Goal: Task Accomplishment & Management: Complete application form

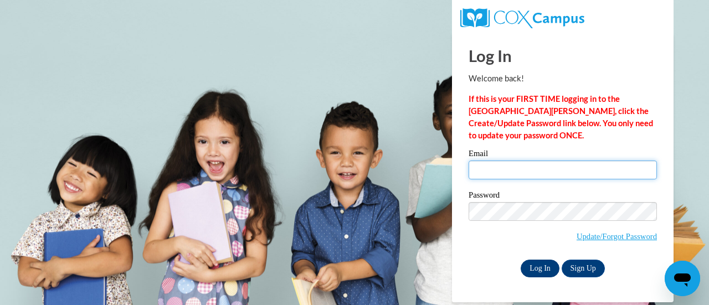
type input "julie.kimberlain@rusd.org"
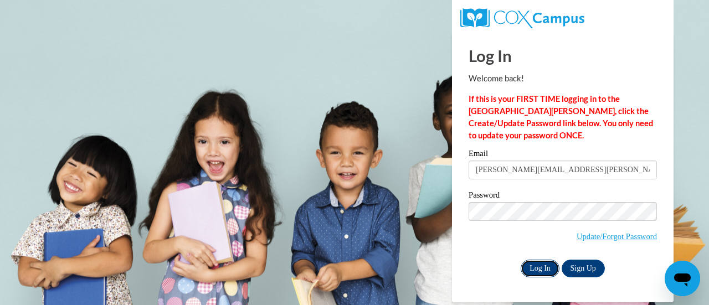
click at [543, 269] on input "Log In" at bounding box center [540, 269] width 39 height 18
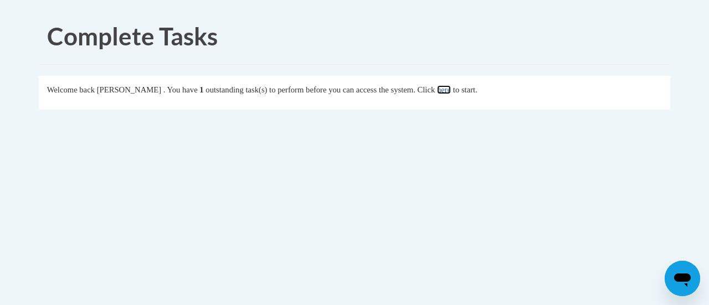
click at [451, 89] on link "here" at bounding box center [444, 89] width 14 height 9
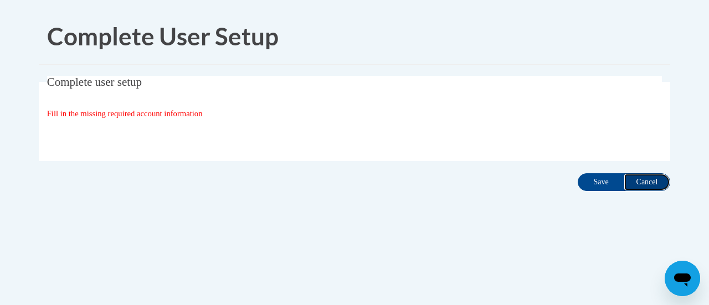
click at [643, 185] on input "Cancel" at bounding box center [647, 182] width 47 height 18
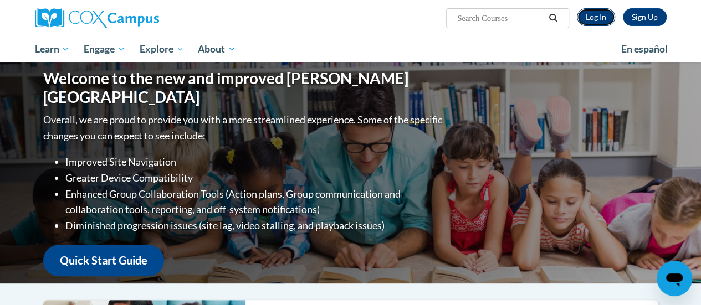
click at [593, 17] on link "Log In" at bounding box center [596, 17] width 38 height 18
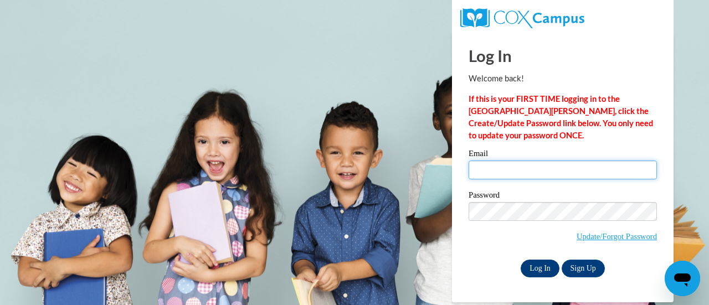
type input "[PERSON_NAME][EMAIL_ADDRESS][PERSON_NAME][DOMAIN_NAME]"
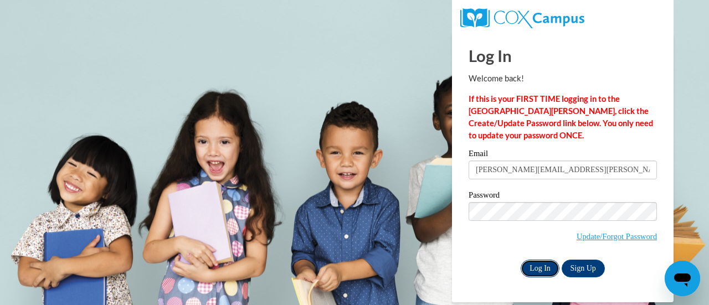
click at [540, 260] on input "Log In" at bounding box center [540, 269] width 39 height 18
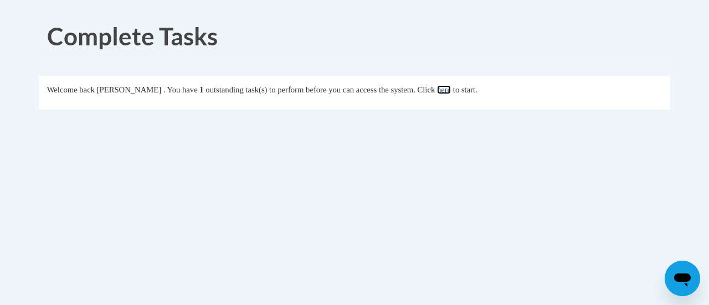
click at [451, 90] on link "here" at bounding box center [444, 89] width 14 height 9
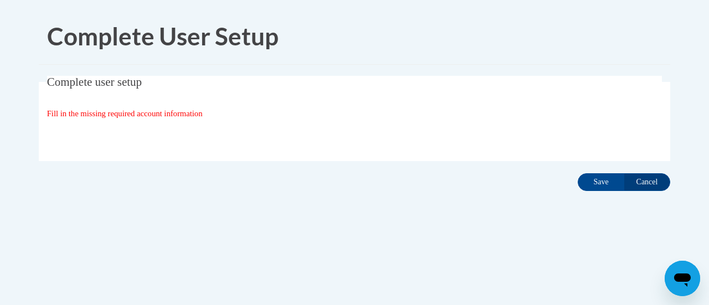
click at [203, 113] on span "Fill in the missing required account information" at bounding box center [125, 113] width 156 height 9
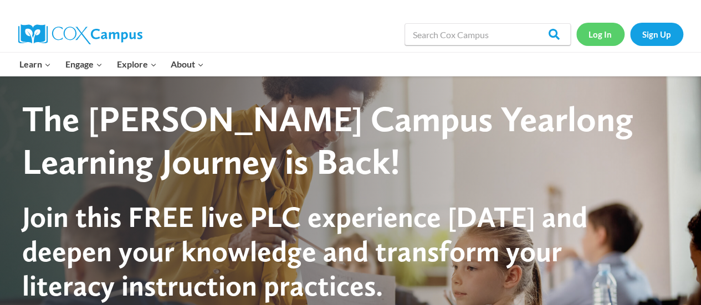
click at [597, 34] on link "Log In" at bounding box center [600, 34] width 48 height 23
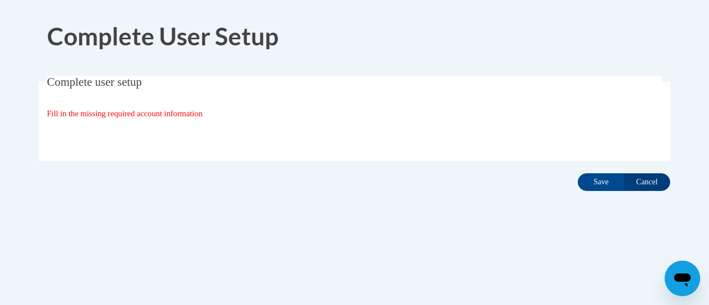
click at [686, 279] on icon "Open messaging window" at bounding box center [683, 280] width 17 height 13
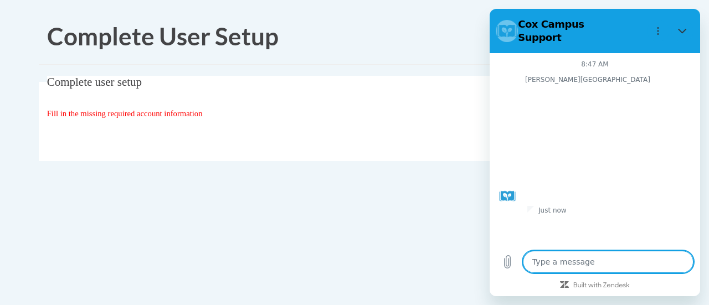
type textarea "x"
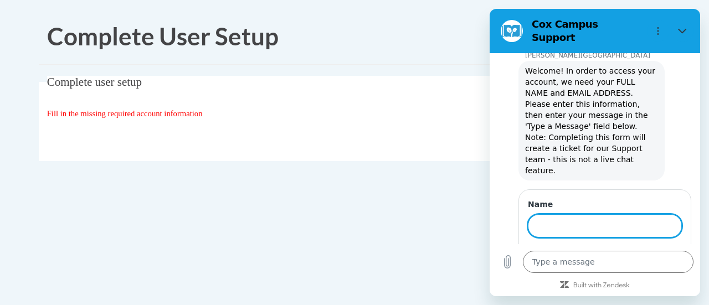
scroll to position [38, 0]
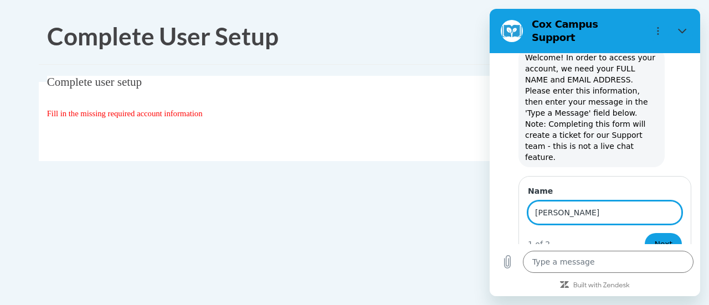
type input "[PERSON_NAME]"
click at [645, 233] on button "Next" at bounding box center [663, 244] width 37 height 22
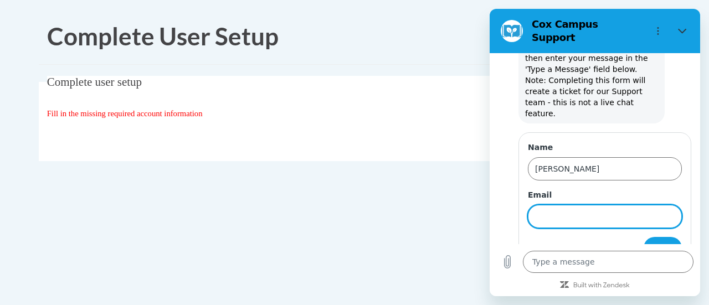
scroll to position [85, 0]
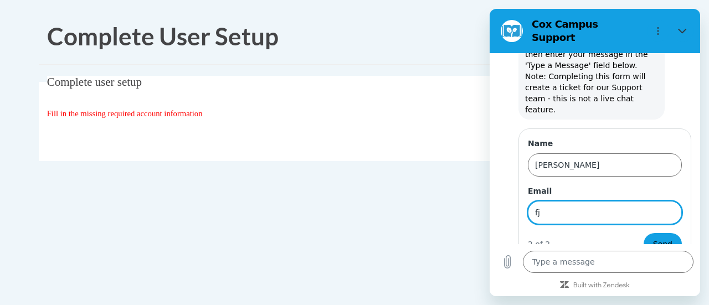
type input "f"
type input "[PERSON_NAME][EMAIL_ADDRESS][PERSON_NAME][DOMAIN_NAME]"
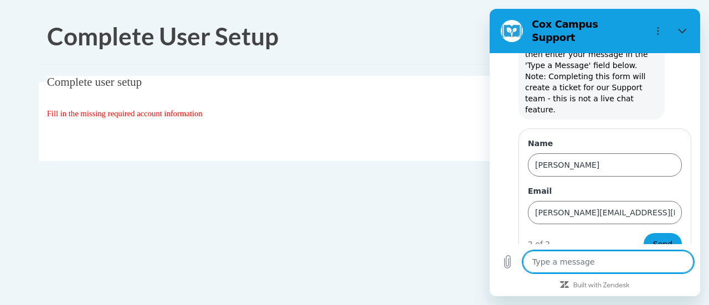
click at [572, 260] on textarea at bounding box center [608, 262] width 171 height 22
type textarea "I"
type textarea "x"
type textarea "I"
type textarea "x"
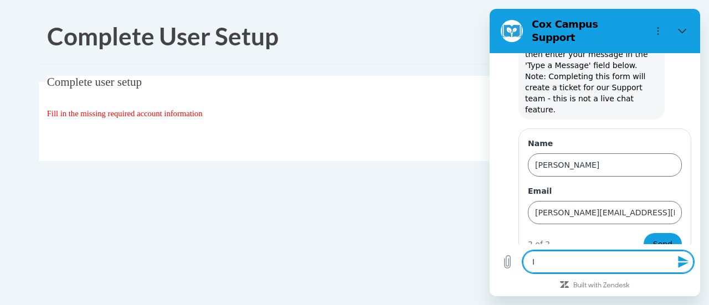
type textarea "I h"
type textarea "x"
type textarea "I ha"
type textarea "x"
type textarea "I hav"
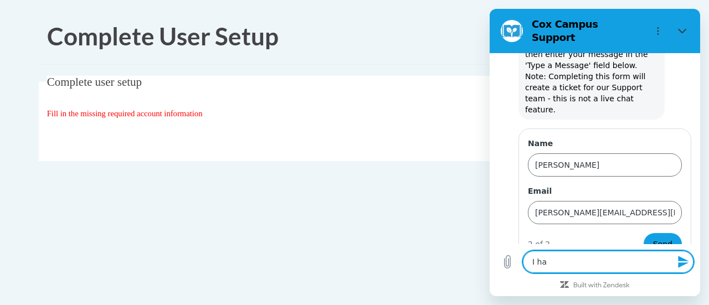
type textarea "x"
type textarea "I have"
type textarea "x"
type textarea "I have"
type textarea "x"
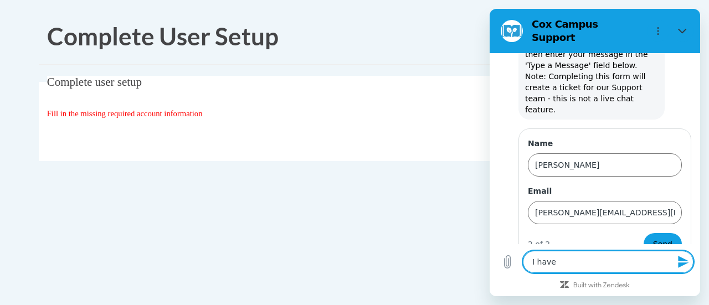
type textarea "I have n"
type textarea "x"
type textarea "I have no"
type textarea "x"
type textarea "I have not"
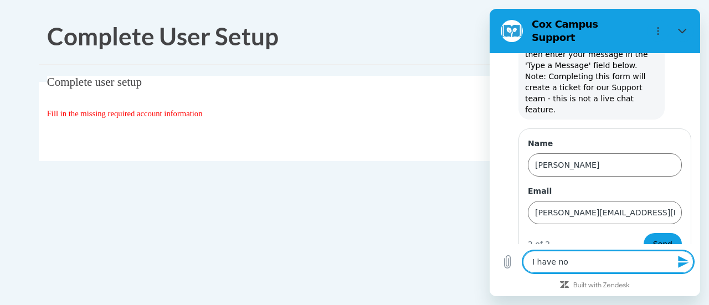
type textarea "x"
type textarea "I have not"
type textarea "x"
type textarea "I have not u"
type textarea "x"
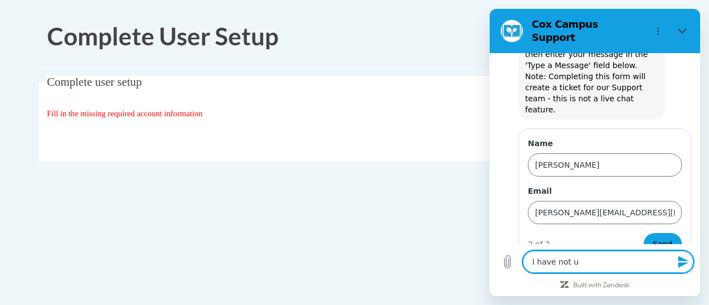
type textarea "I have not us"
type textarea "x"
type textarea "I have not use"
type textarea "x"
type textarea "I have not used"
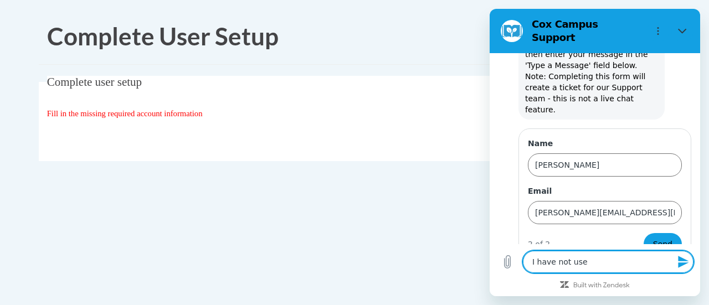
type textarea "x"
type textarea "I have not used"
type textarea "x"
type textarea "I have not used C"
type textarea "x"
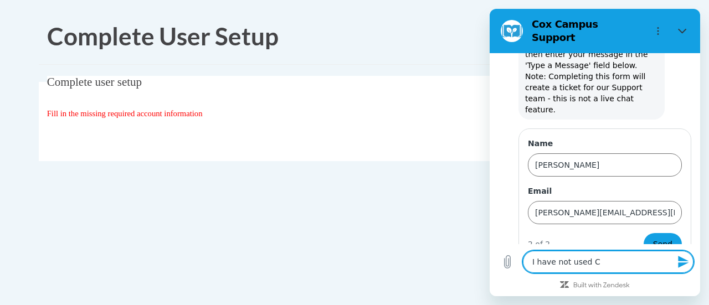
type textarea "I have not used Co"
type textarea "x"
type textarea "I have not used Cox"
type textarea "x"
type textarea "I have not used Cox"
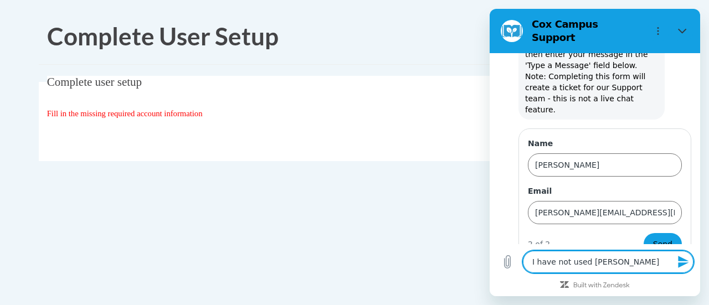
type textarea "x"
type textarea "I have not used Cox a"
type textarea "x"
type textarea "I have not used Cox al"
type textarea "x"
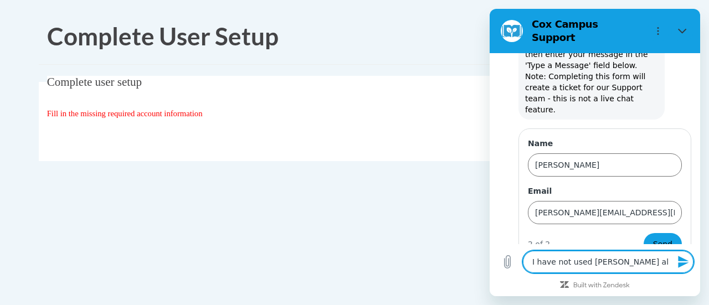
type textarea "I have not used Cox all"
type textarea "x"
type textarea "I have not used Cox all"
type textarea "x"
type textarea "I have not used Cox all s"
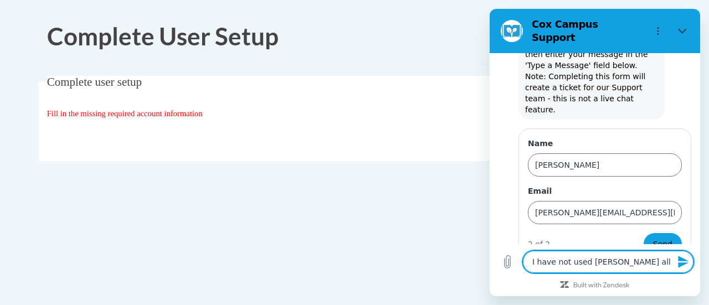
type textarea "x"
type textarea "I have not used Cox all su"
type textarea "x"
type textarea "I have not used Cox all sum"
type textarea "x"
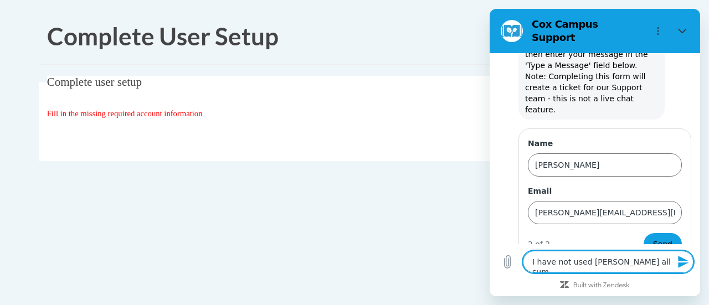
type textarea "I have not used Cox all summ"
type textarea "x"
type textarea "I have not used Cox all summe"
type textarea "x"
type textarea "I have not used Cox all summer"
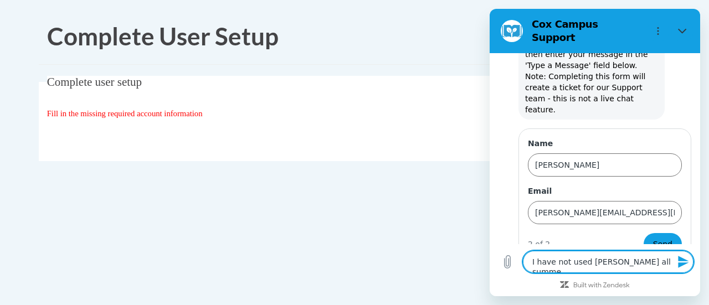
type textarea "x"
type textarea "I have not used Cox all summer"
type textarea "x"
type textarea "I have not used Cox all summer a"
type textarea "x"
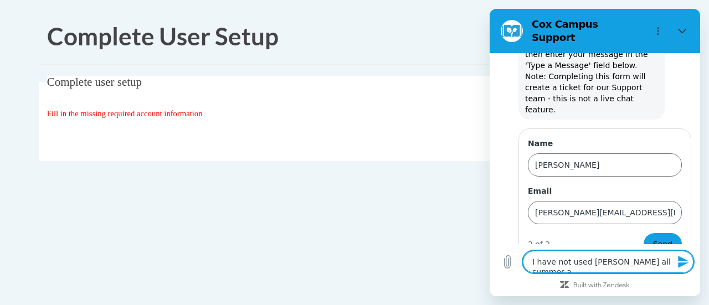
type textarea "I have not used Cox all summer an"
type textarea "x"
type textarea "I have not used Cox all summer and"
type textarea "x"
type textarea "I have not used Cox all summer and"
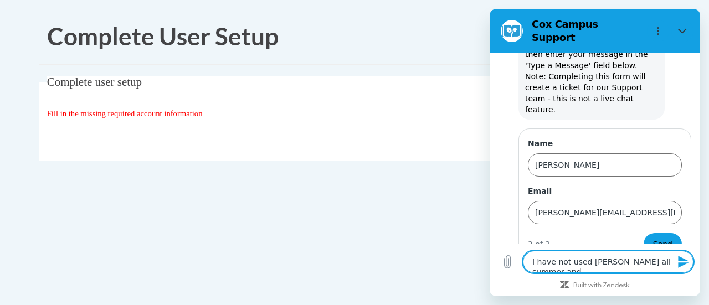
type textarea "x"
type textarea "I have not used Cox all summer and n"
type textarea "x"
type textarea "I have not used Cox all summer and no"
type textarea "x"
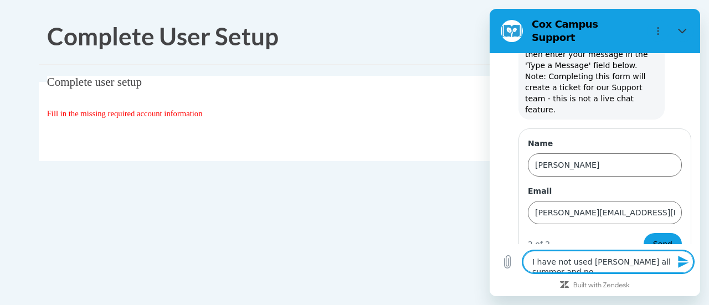
type textarea "I have not used Cox all summer and now"
type textarea "x"
type textarea "I have not used Cox all summer and now"
type textarea "x"
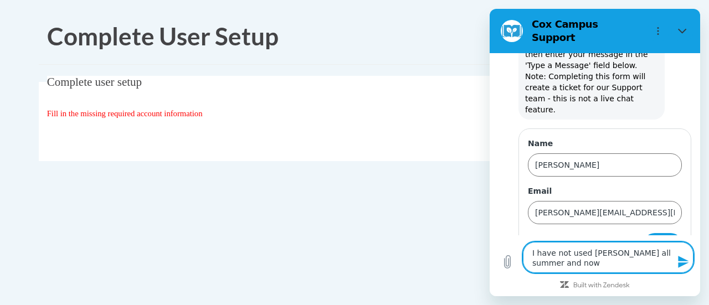
type textarea "I have not used Cox all summer and now I"
type textarea "x"
type textarea "I have not used Cox all summer and now I"
type textarea "x"
type textarea "I have not used Cox all summer and now I a"
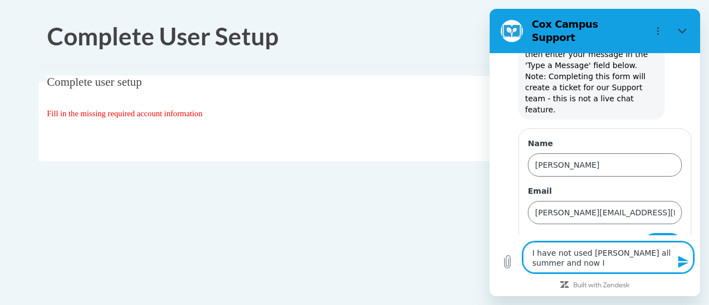
type textarea "x"
type textarea "I have not used Cox all summer and now I am"
type textarea "x"
type textarea "I have not used Cox all summer and now I am"
type textarea "x"
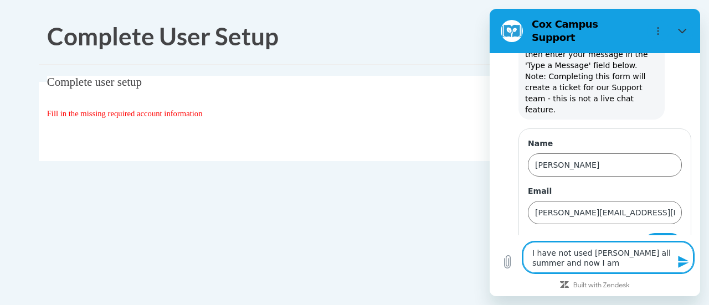
type textarea "I have not used Cox all summer and now I am t"
type textarea "x"
type textarea "I have not used Cox all summer and now I am tr"
type textarea "x"
type textarea "I have not used Cox all summer and now I am try"
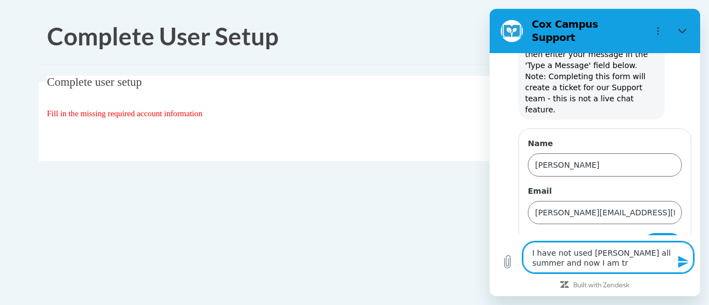
type textarea "x"
type textarea "I have not used Cox all summer and now I am tryi"
type textarea "x"
type textarea "I have not used Cox all summer and now I am tryin"
type textarea "x"
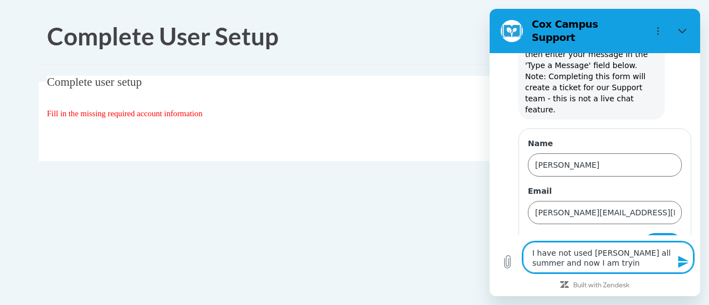
type textarea "I have not used Cox all summer and now I am trying"
type textarea "x"
type textarea "I have not used Cox all summer and now I am trying"
type textarea "x"
type textarea "I have not used Cox all summer and now I am trying t"
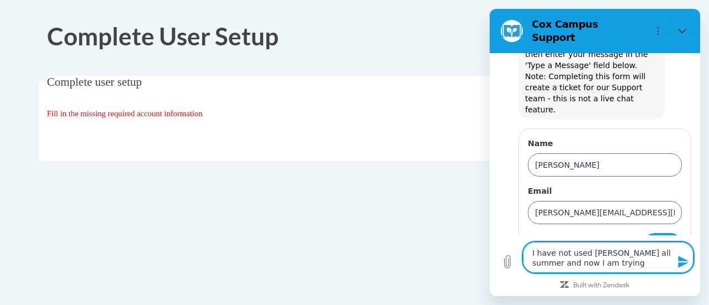
type textarea "x"
type textarea "I have not used Cox all summer and now I am trying to"
type textarea "x"
type textarea "I have not used Cox all summer and now I am trying to"
type textarea "x"
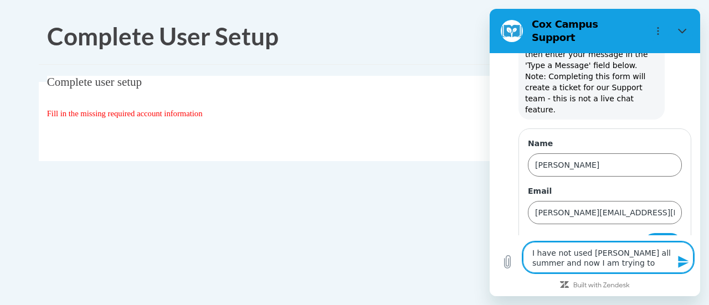
type textarea "I have not used Cox all summer and now I am trying to l"
type textarea "x"
type textarea "I have not used Cox all summer and now I am trying to lo"
type textarea "x"
type textarea "I have not used Cox all summer and now I am trying to log"
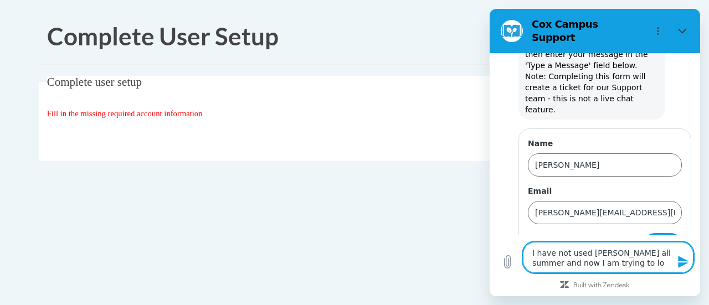
type textarea "x"
type textarea "I have not used Cox all summer and now I am trying to logi"
type textarea "x"
type textarea "I have not used Cox all summer and now I am trying to login"
type textarea "x"
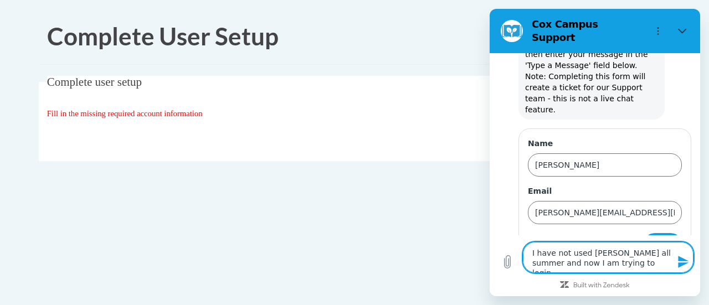
type textarea "I have not used Cox all summer and now I am trying to login"
type textarea "x"
type textarea "I have not used Cox all summer and now I am trying to login a"
type textarea "x"
type textarea "I have not used Cox all summer and now I am trying to login an"
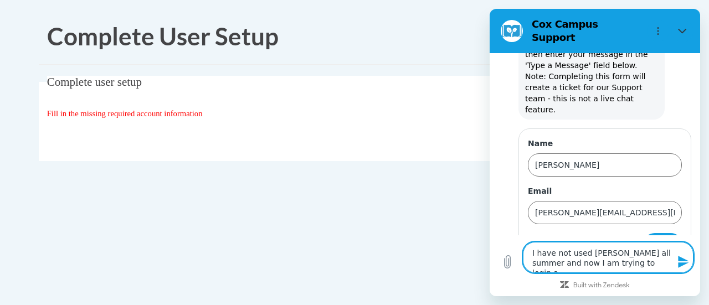
type textarea "x"
type textarea "I have not used Cox all summer and now I am trying to login and"
type textarea "x"
type textarea "I have not used Cox all summer and now I am trying to login and"
type textarea "x"
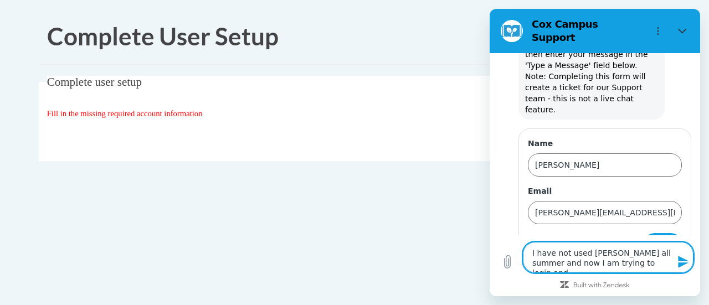
type textarea "I have not used Cox all summer and now I am trying to login and I"
type textarea "x"
type textarea "I have not used Cox all summer and now I am trying to login and I"
type textarea "x"
type textarea "I have not used Cox all summer and now I am trying to login and I g"
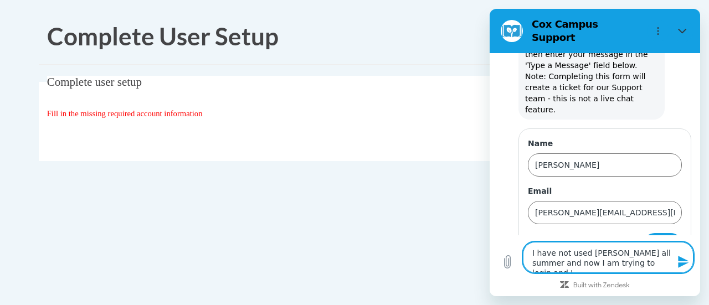
type textarea "x"
type textarea "I have not used Cox all summer and now I am trying to login and I ge"
type textarea "x"
type textarea "I have not used Cox all summer and now I am trying to login and I get"
type textarea "x"
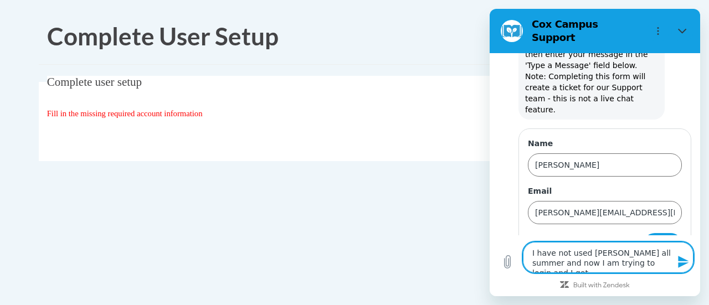
type textarea "I have not used Cox all summer and now I am trying to login and I get"
type textarea "x"
type textarea "I have not used Cox all summer and now I am trying to login and I get a"
type textarea "x"
type textarea "I have not used Cox all summer and now I am trying to login and I get a"
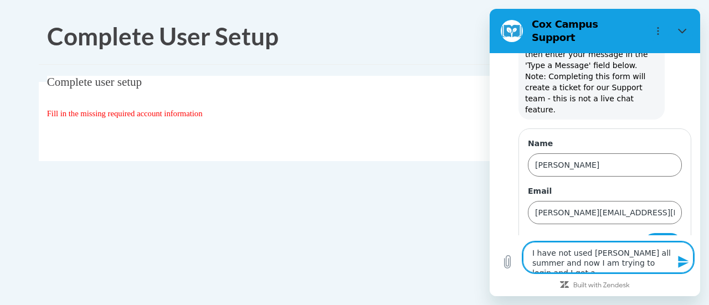
type textarea "x"
type textarea "I have not used Cox all summer and now I am trying to login and I get a m"
type textarea "x"
type textarea "I have not used Cox all summer and now I am trying to login and I get a me"
type textarea "x"
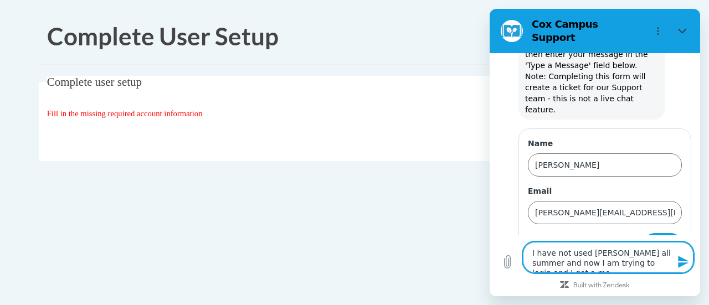
type textarea "I have not used Cox all summer and now I am trying to login and I get a mes"
type textarea "x"
type textarea "I have not used Cox all summer and now I am trying to login and I get a mess"
type textarea "x"
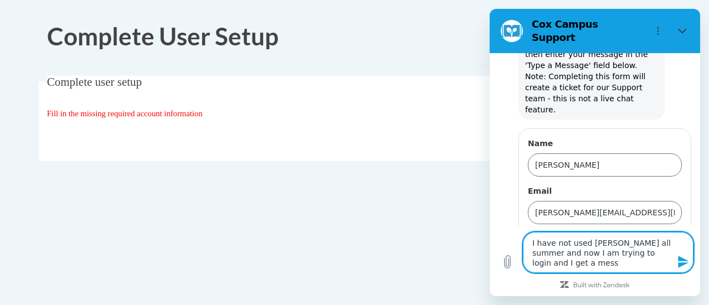
type textarea "I have not used Cox all summer and now I am trying to login and I get a messa"
type textarea "x"
type textarea "I have not used Cox all summer and now I am trying to login and I get a messag"
type textarea "x"
type textarea "I have not used Cox all summer and now I am trying to login and I get a message"
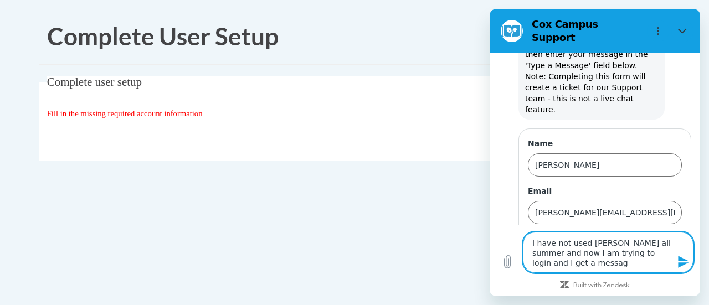
type textarea "x"
type textarea "I have not used Cox all summer and now I am trying to login and I get a message"
type textarea "x"
type textarea "I have not used Cox all summer and now I am trying to login and I get a message…"
type textarea "x"
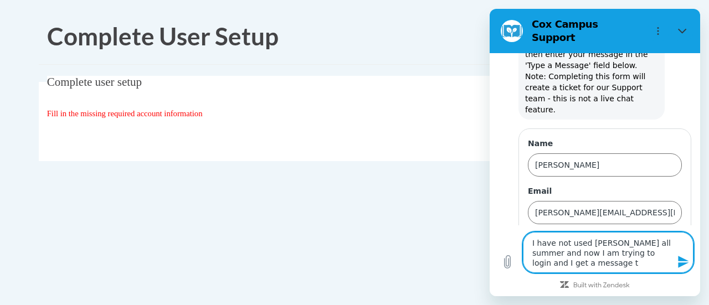
type textarea "I have not used Cox all summer and now I am trying to login and I get a message…"
type textarea "x"
type textarea "I have not used Cox all summer and now I am trying to login and I get a message…"
type textarea "x"
type textarea "I have not used Cox all summer and now I am trying to login and I get a message…"
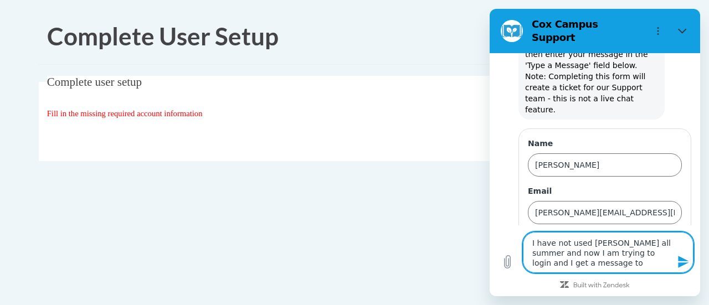
type textarea "x"
type textarea "I have not used Cox all summer and now I am trying to login and I get a message…"
type textarea "x"
type textarea "I have not used Cox all summer and now I am trying to login and I get a message…"
type textarea "x"
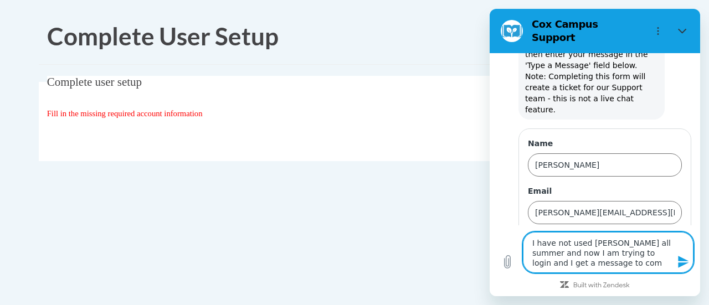
type textarea "I have not used Cox all summer and now I am trying to login and I get a message…"
type textarea "x"
type textarea "I have not used Cox all summer and now I am trying to login and I get a message…"
type textarea "x"
type textarea "I have not used Cox all summer and now I am trying to login and I get a message…"
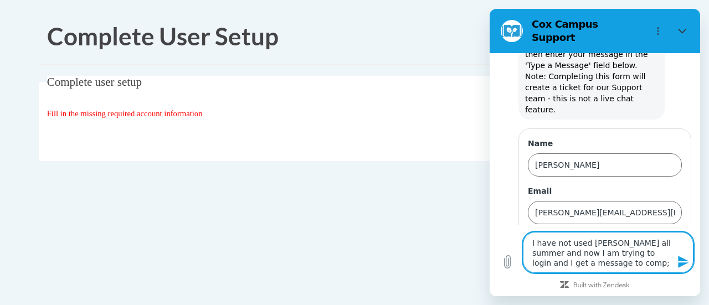
type textarea "x"
type textarea "I have not used Cox all summer and now I am trying to login and I get a message…"
type textarea "x"
type textarea "I have not used Cox all summer and now I am trying to login and I get a message…"
type textarea "x"
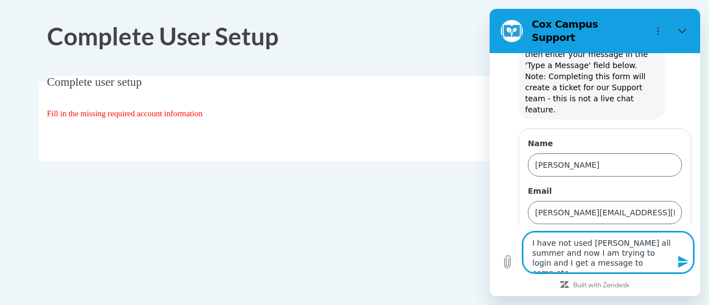
type textarea "I have not used Cox all summer and now I am trying to login and I get a message…"
type textarea "x"
type textarea "I have not used Cox all summer and now I am trying to login and I get a message…"
type textarea "x"
type textarea "I have not used Cox all summer and now I am trying to login and I get a message…"
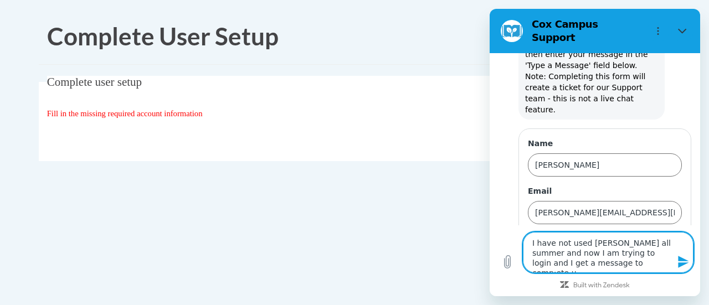
type textarea "x"
type textarea "I have not used Cox all summer and now I am trying to login and I get a message…"
type textarea "x"
type textarea "I have not used Cox all summer and now I am trying to login and I get a message…"
type textarea "x"
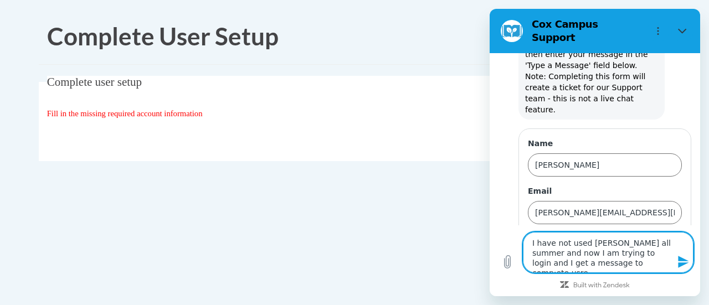
type textarea "I have not used Cox all summer and now I am trying to login and I get a message…"
type textarea "x"
type textarea "I have not used Cox all summer and now I am trying to login and I get a message…"
type textarea "x"
click at [594, 265] on textarea "I have not used Cox all summer and now I am trying to login and I get a message…" at bounding box center [608, 252] width 171 height 41
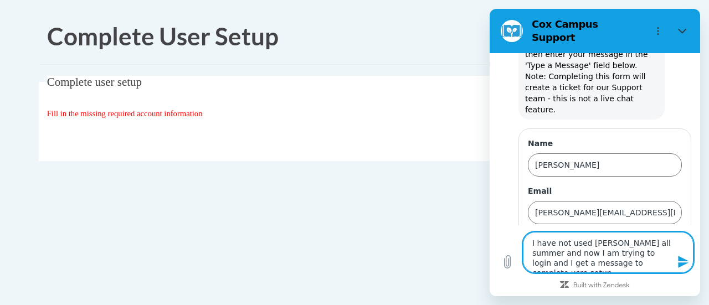
click at [620, 263] on textarea "I have not used Cox all summer and now I am trying to login and I get a message…" at bounding box center [608, 252] width 171 height 41
click at [655, 263] on textarea "I have not used Cox all summer and now I am trying to login and I get a message…" at bounding box center [608, 252] width 171 height 41
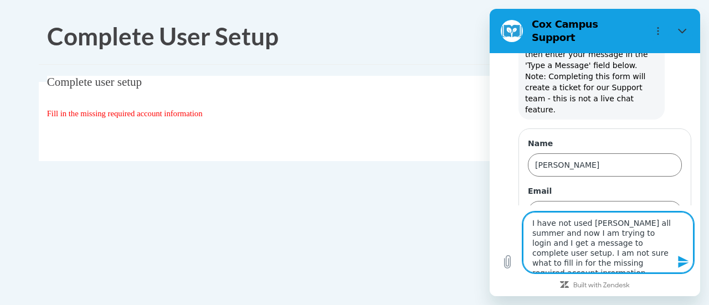
click at [599, 263] on textarea "I have not used Cox all summer and now I am trying to login and I get a message…" at bounding box center [608, 242] width 171 height 61
click at [633, 265] on textarea "I have not used Cox all summer and now I am trying to login and I get a message…" at bounding box center [608, 242] width 171 height 61
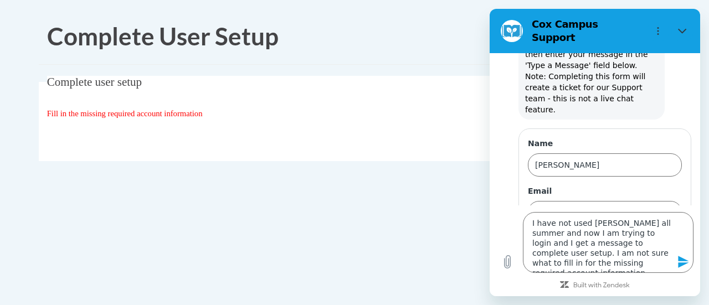
click at [684, 262] on icon "Send message" at bounding box center [683, 262] width 13 height 13
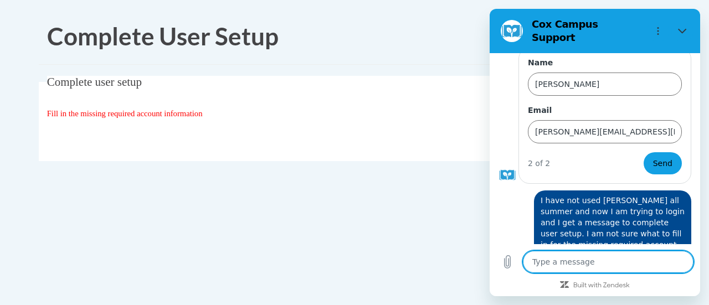
scroll to position [168, 0]
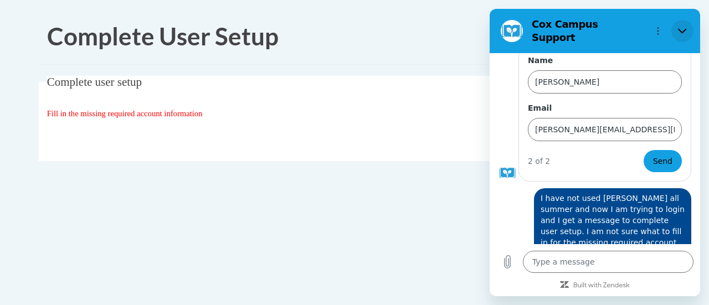
click at [682, 27] on icon "Close" at bounding box center [682, 31] width 9 height 9
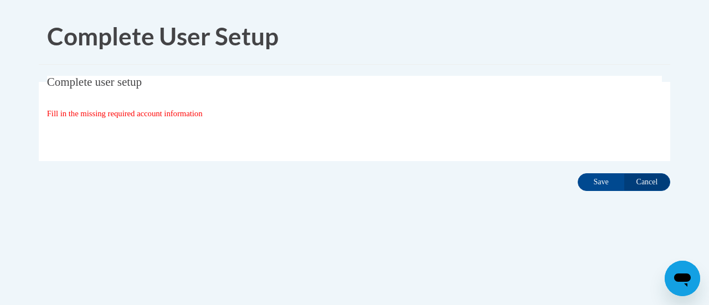
click at [167, 116] on span "Fill in the missing required account information" at bounding box center [125, 113] width 156 height 9
click at [676, 280] on icon "Open messaging window" at bounding box center [683, 280] width 17 height 13
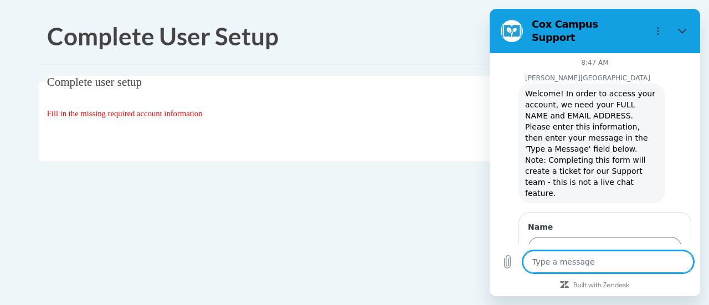
scroll to position [0, 0]
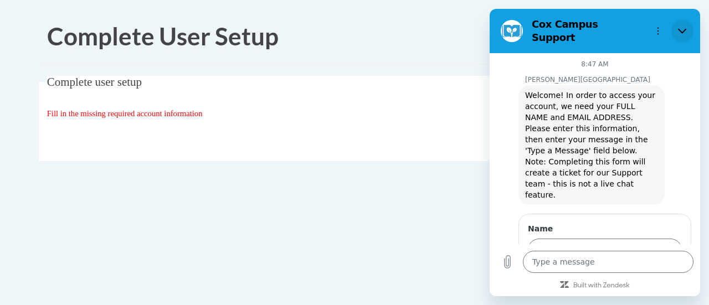
click at [684, 27] on icon "Close" at bounding box center [682, 31] width 9 height 9
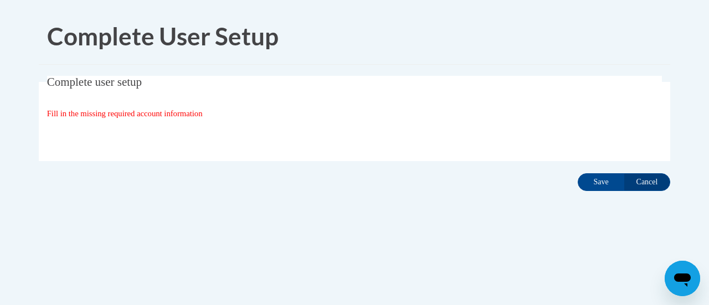
click at [157, 115] on span "Fill in the missing required account information" at bounding box center [125, 113] width 156 height 9
click at [189, 97] on fieldset "Complete user setup Fill in the missing required account information User Profi…" at bounding box center [355, 118] width 632 height 85
click at [200, 115] on span "Fill in the missing required account information" at bounding box center [125, 113] width 156 height 9
click at [252, 131] on div "Organization State and County | Estado y Condado de la organización Select Stat…" at bounding box center [355, 136] width 616 height 22
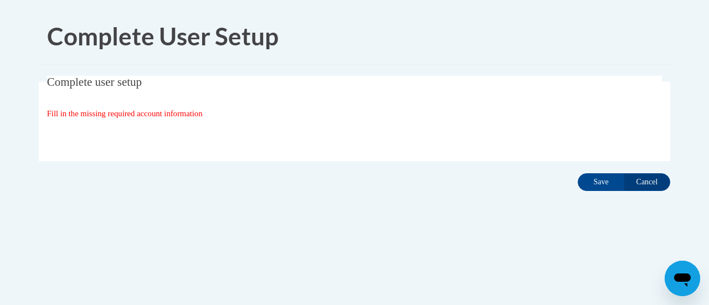
click at [236, 122] on fieldset "Complete user setup Fill in the missing required account information User Profi…" at bounding box center [355, 118] width 632 height 85
click at [203, 113] on span "Fill in the missing required account information" at bounding box center [125, 113] width 156 height 9
drag, startPoint x: 221, startPoint y: 116, endPoint x: 78, endPoint y: 122, distance: 143.7
click at [78, 122] on fieldset "Complete user setup Fill in the missing required account information User Profi…" at bounding box center [355, 118] width 632 height 85
click at [156, 114] on span "Fill in the missing required account information" at bounding box center [125, 113] width 156 height 9
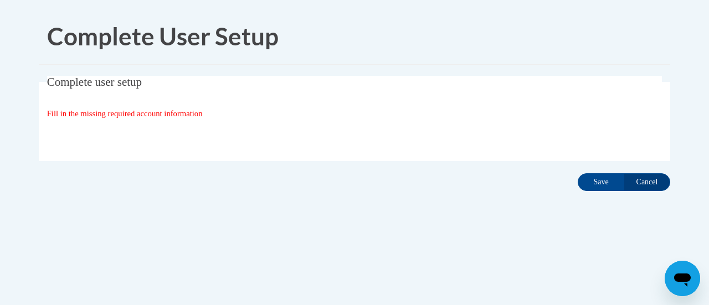
click at [264, 128] on div "Organization State and County | Estado y Condado de la organización Select Stat…" at bounding box center [355, 136] width 616 height 22
click at [600, 180] on input "Save" at bounding box center [601, 182] width 47 height 18
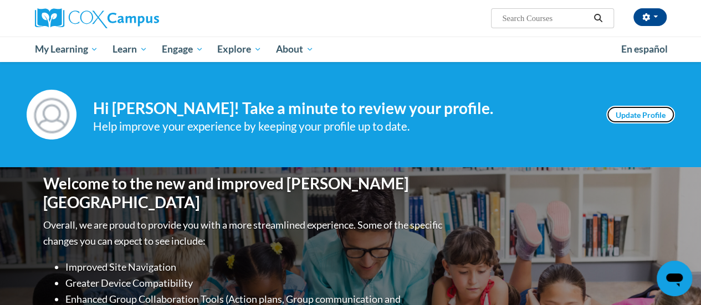
click at [640, 113] on link "Update Profile" at bounding box center [640, 115] width 69 height 18
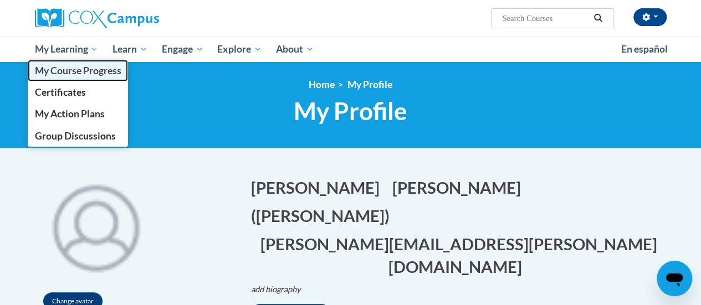
click at [82, 69] on span "My Course Progress" at bounding box center [77, 71] width 86 height 12
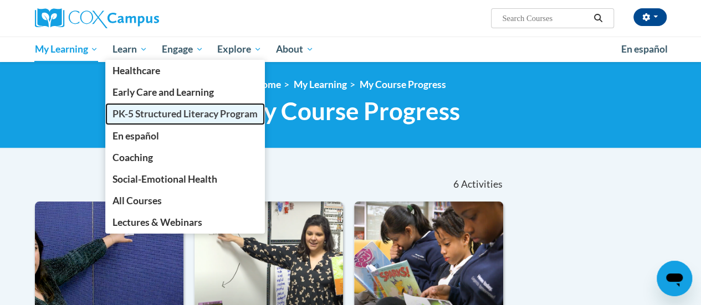
click at [140, 111] on span "PK-5 Structured Literacy Program" at bounding box center [185, 114] width 145 height 12
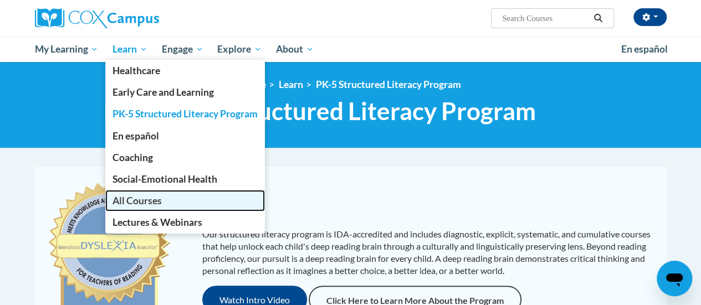
click at [170, 198] on link "All Courses" at bounding box center [185, 201] width 160 height 22
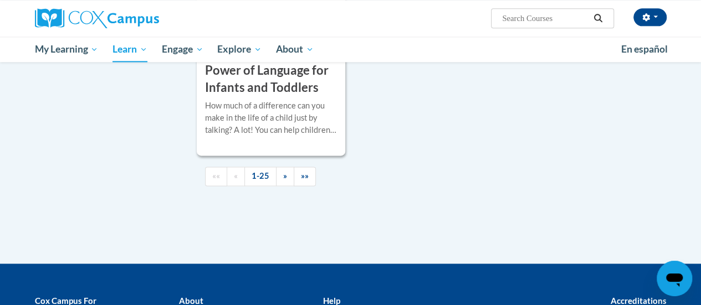
scroll to position [2861, 0]
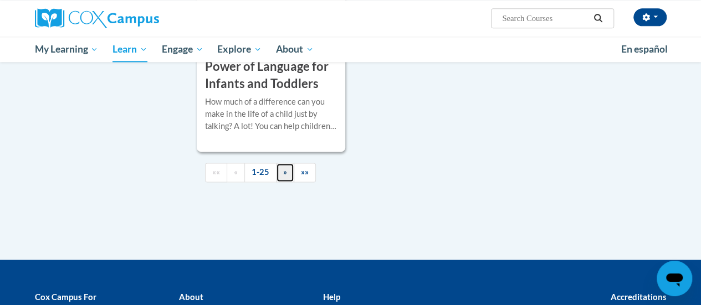
click at [284, 167] on span "»" at bounding box center [285, 171] width 4 height 9
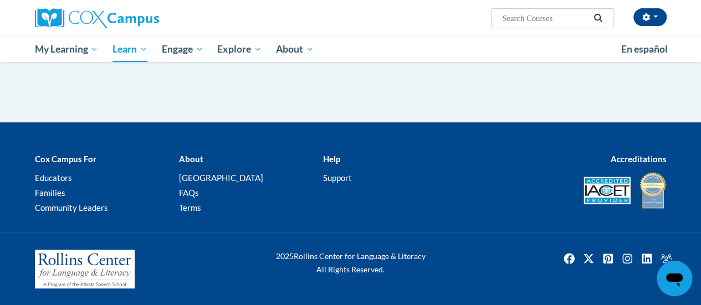
scroll to position [2268, 0]
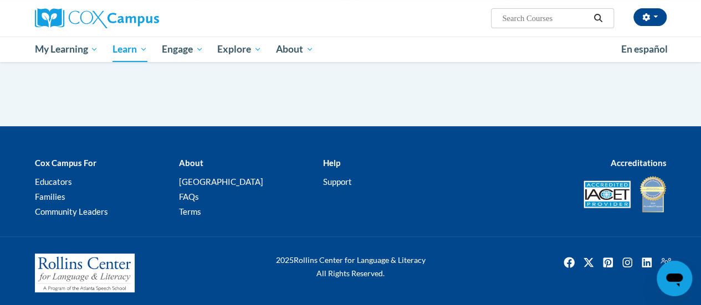
click at [284, 151] on div "Cox Campus For Educators Families Community Leaders About [GEOGRAPHIC_DATA] FAQ…" at bounding box center [350, 188] width 701 height 97
